Goal: Use online tool/utility

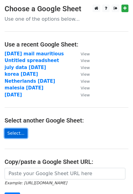
click at [10, 137] on link "Select..." at bounding box center [16, 133] width 23 height 9
click at [11, 136] on link "Select..." at bounding box center [16, 133] width 23 height 9
